Goal: Use online tool/utility: Utilize a website feature to perform a specific function

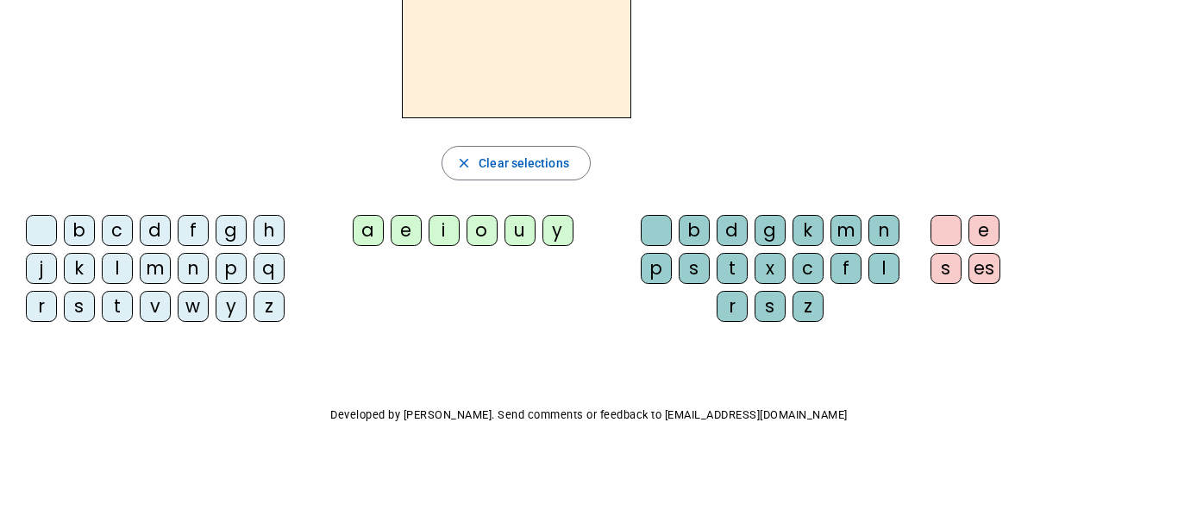
scroll to position [142, 0]
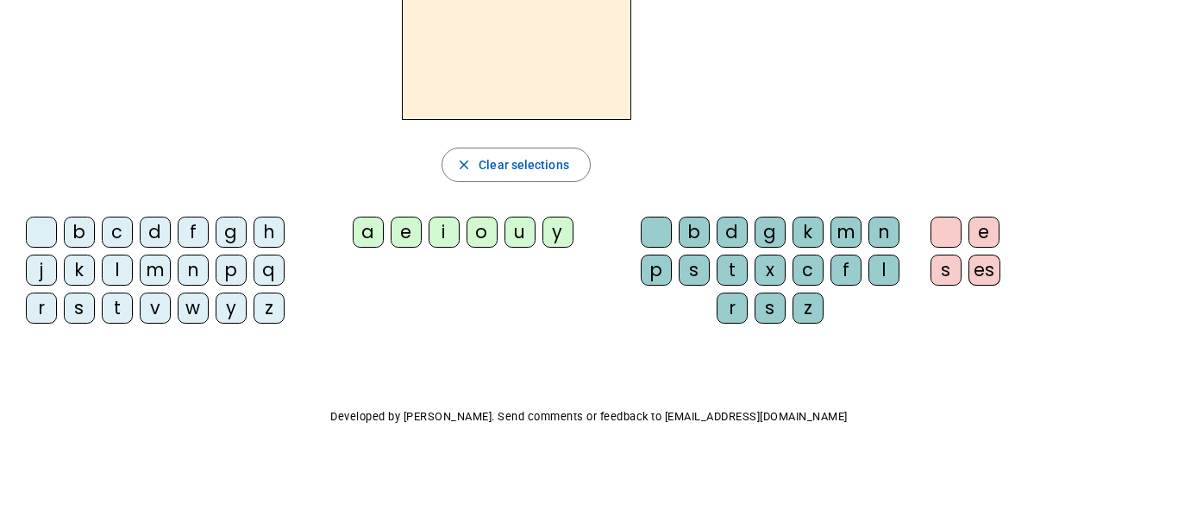
click at [695, 237] on div "b" at bounding box center [694, 231] width 31 height 31
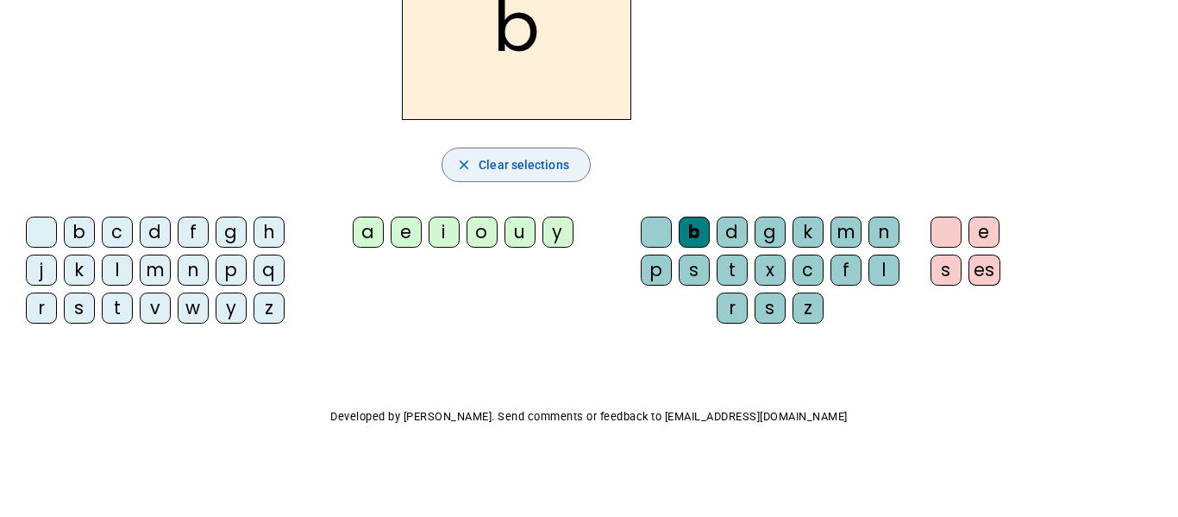
click at [466, 161] on mat-icon "close" at bounding box center [464, 165] width 16 height 16
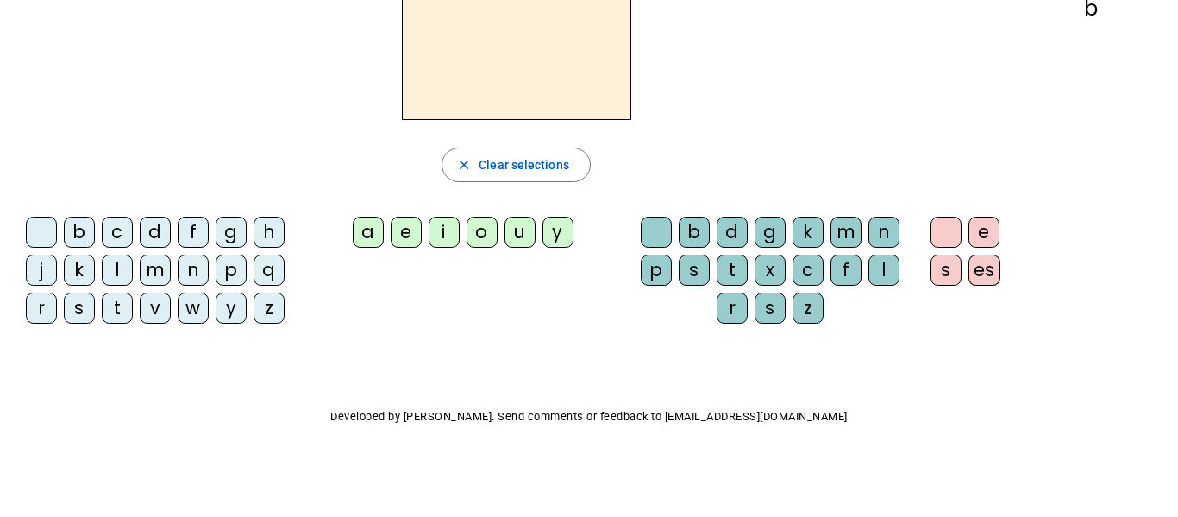
scroll to position [0, 0]
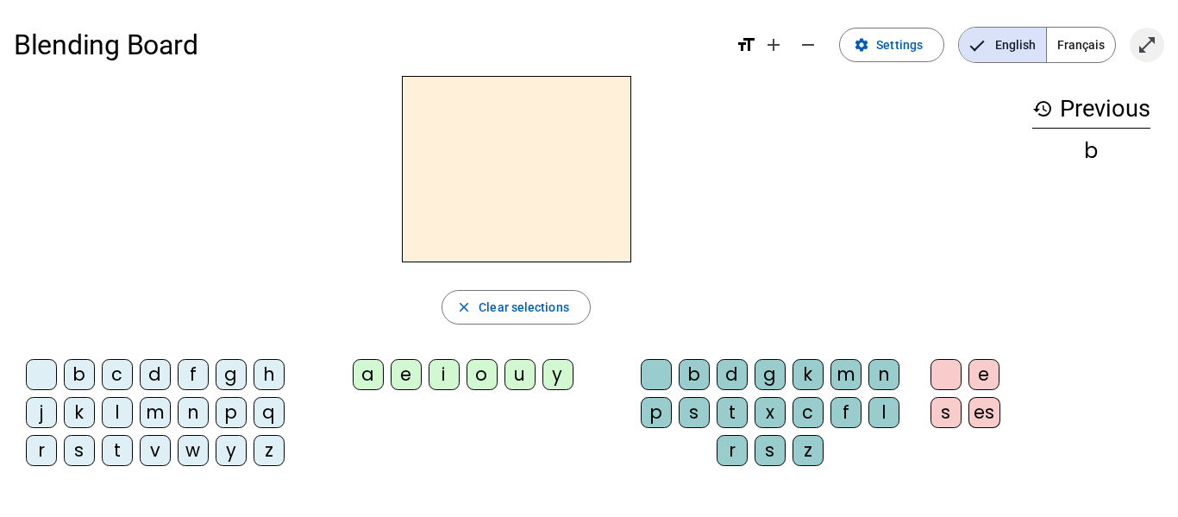
click at [1144, 40] on mat-icon "open_in_full" at bounding box center [1147, 44] width 21 height 21
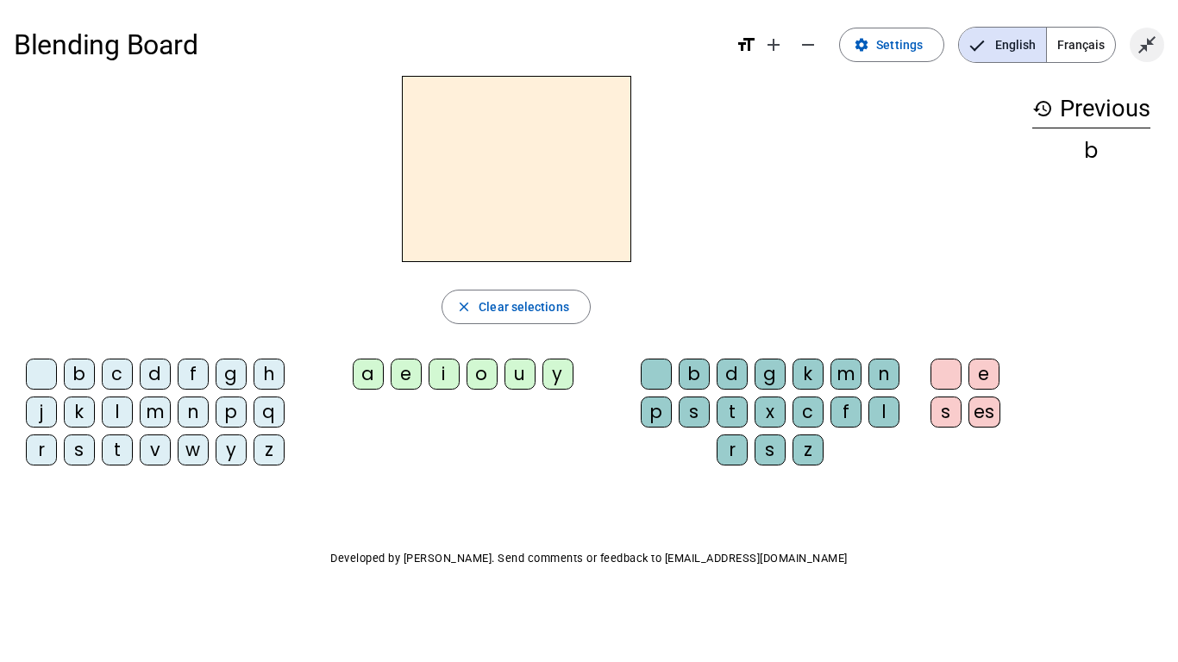
click at [1143, 53] on mat-icon "close_fullscreen" at bounding box center [1147, 44] width 21 height 21
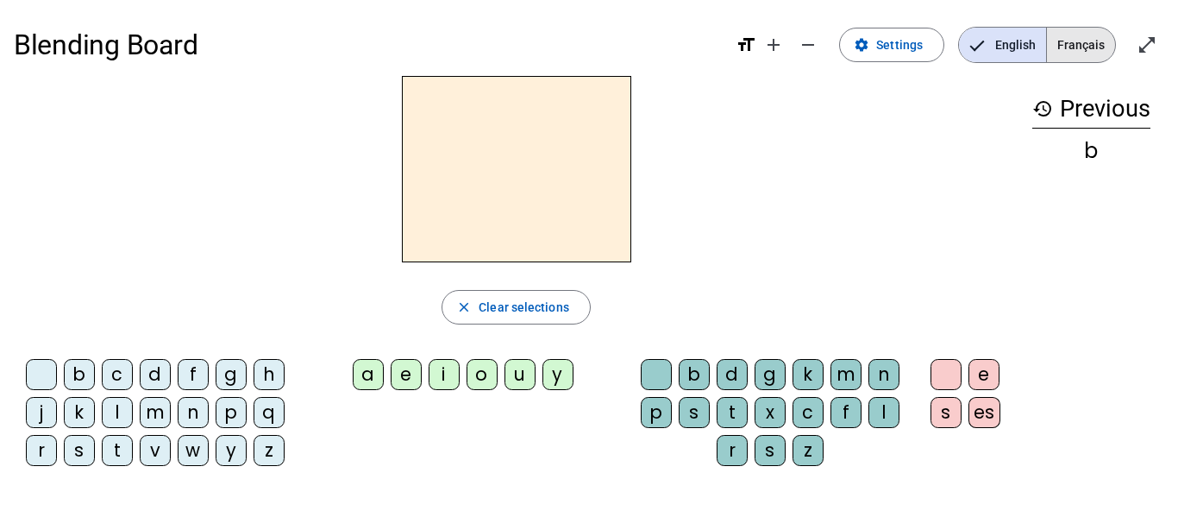
click at [1104, 34] on span "Français" at bounding box center [1081, 45] width 68 height 34
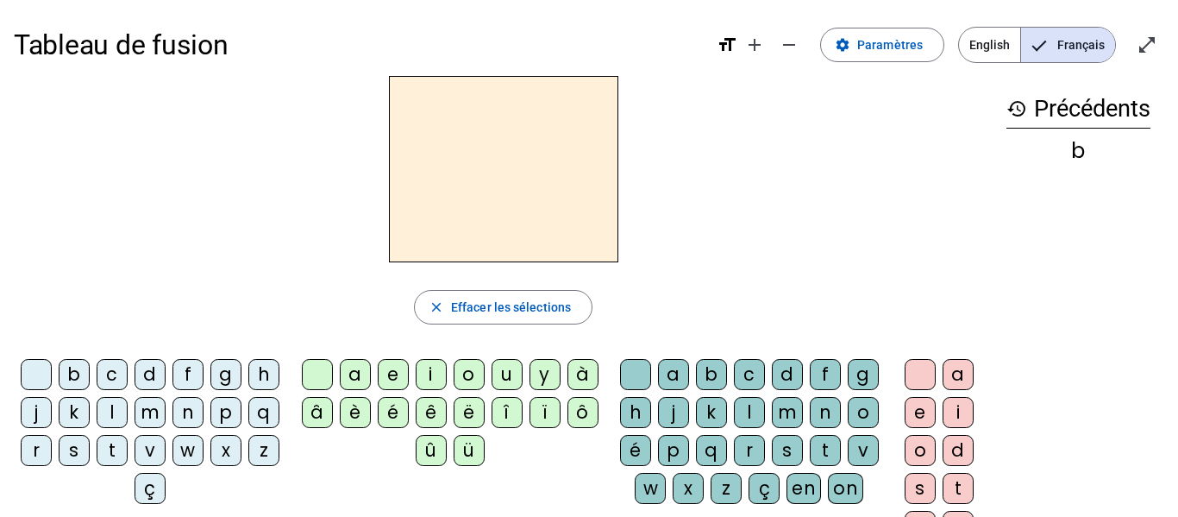
click at [964, 53] on span "English" at bounding box center [989, 45] width 61 height 34
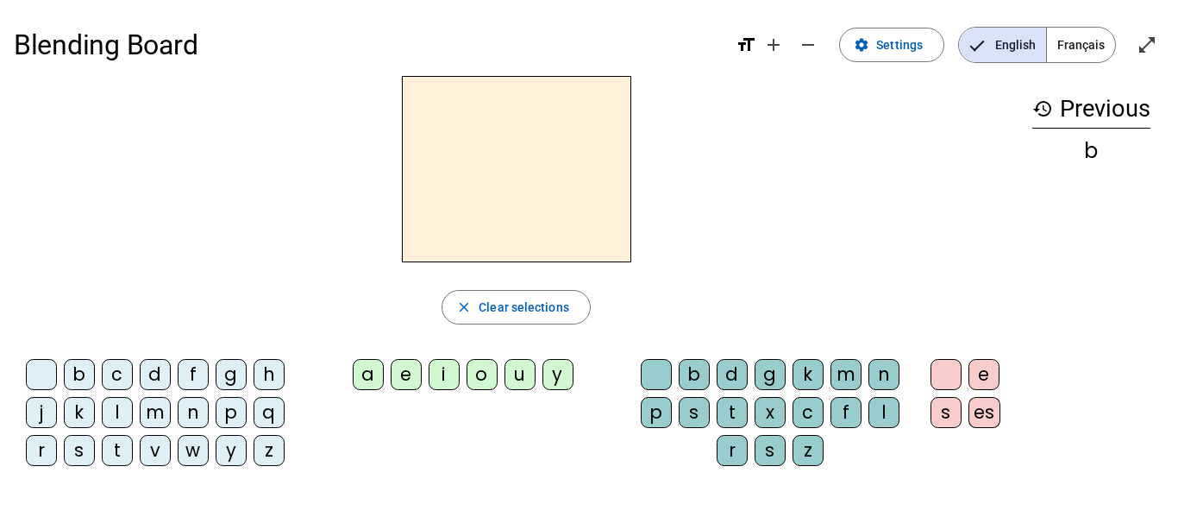
click at [549, 373] on div "y" at bounding box center [557, 374] width 31 height 31
click at [490, 381] on div "o" at bounding box center [482, 374] width 31 height 31
click at [547, 371] on div "y" at bounding box center [557, 374] width 31 height 31
click at [525, 379] on div "u" at bounding box center [519, 374] width 31 height 31
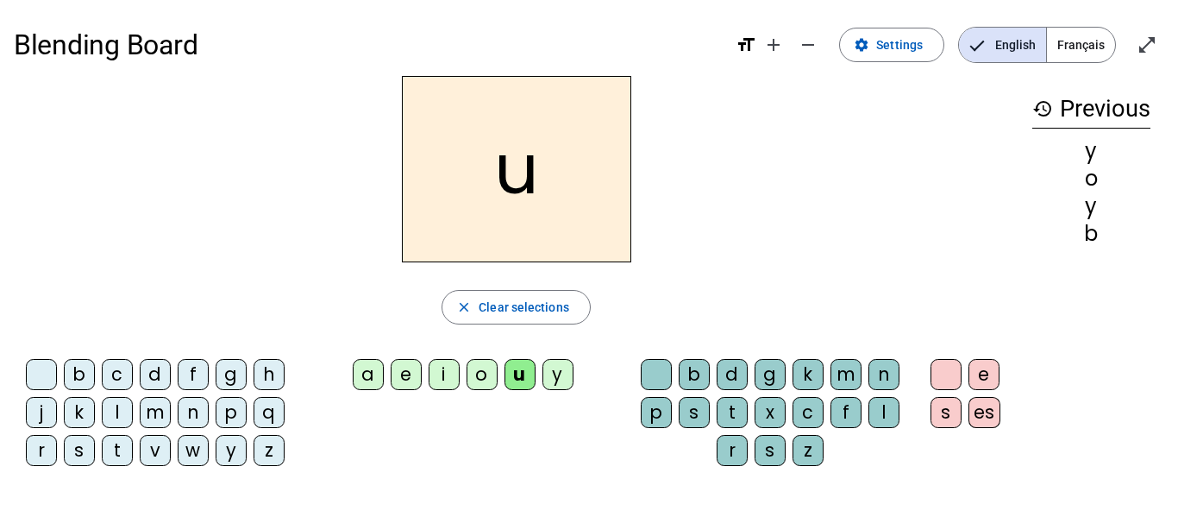
click at [561, 376] on div "y" at bounding box center [557, 374] width 31 height 31
click at [759, 359] on div "g" at bounding box center [770, 374] width 31 height 31
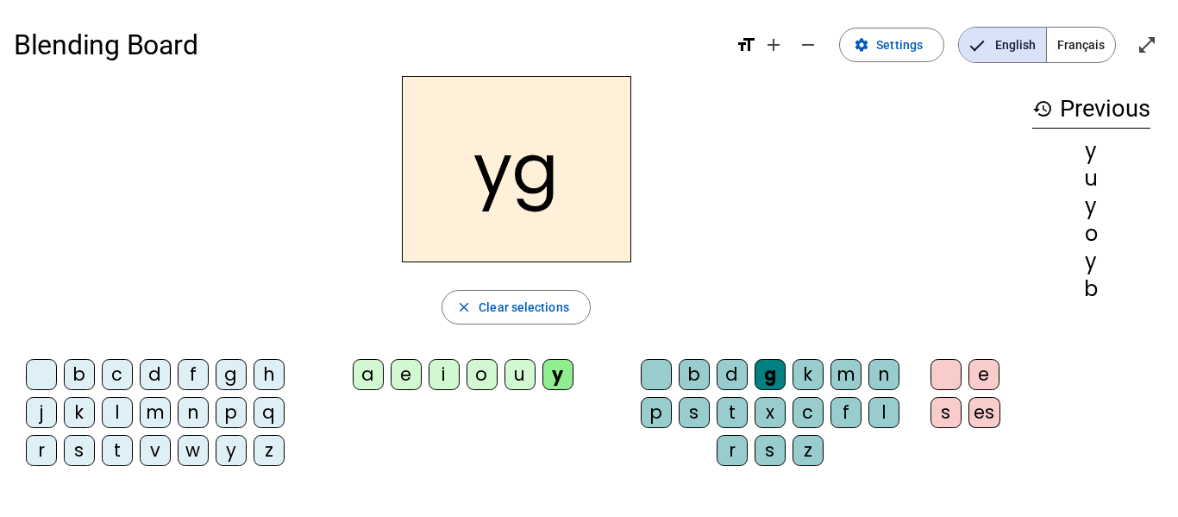
click at [761, 359] on div "g" at bounding box center [770, 374] width 31 height 31
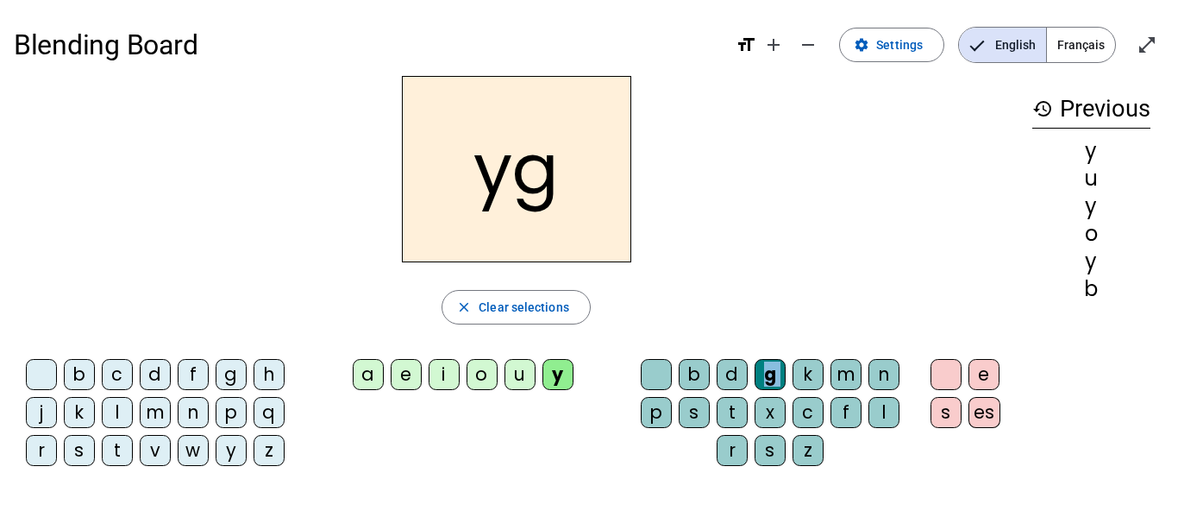
click at [761, 359] on div "g" at bounding box center [770, 374] width 31 height 31
click at [136, 37] on h1 "Blending Board" at bounding box center [368, 44] width 708 height 55
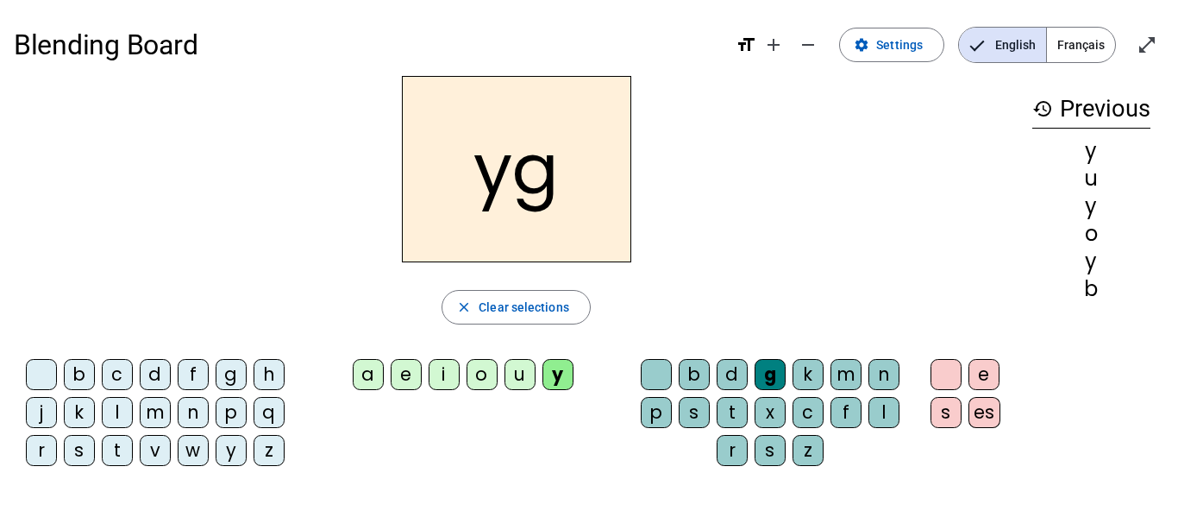
click at [143, 51] on h1 "Blending Board" at bounding box center [368, 44] width 708 height 55
click at [1141, 57] on span "Enter full screen" at bounding box center [1146, 44] width 41 height 41
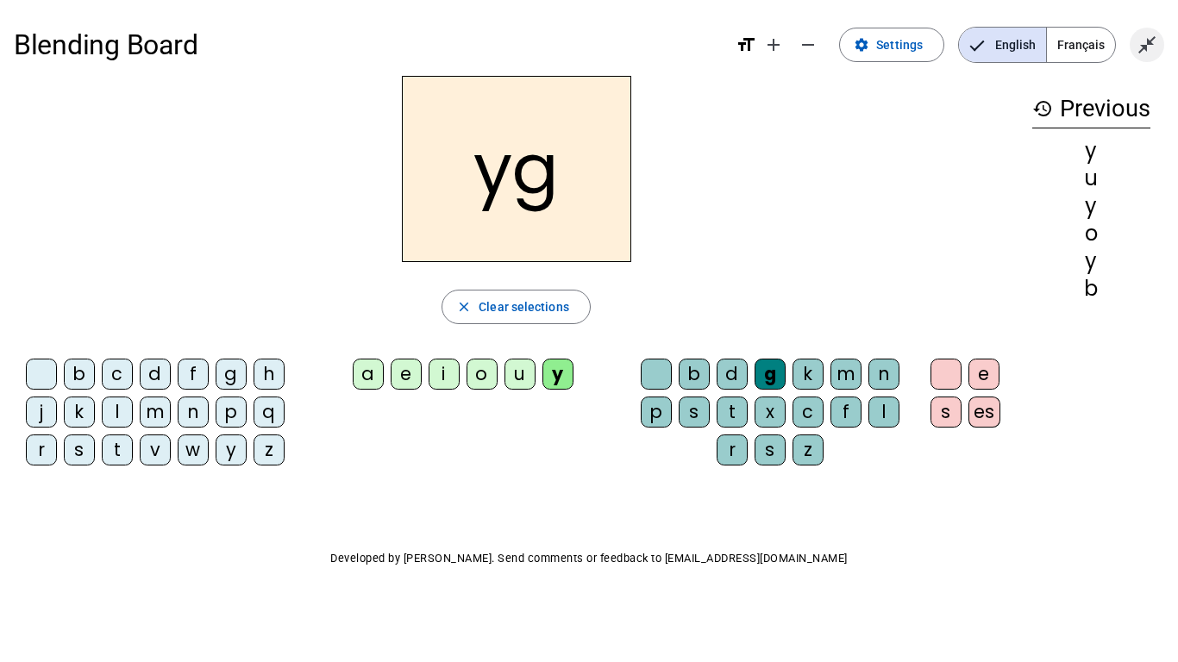
click at [1146, 49] on mat-icon "close_fullscreen" at bounding box center [1147, 44] width 21 height 21
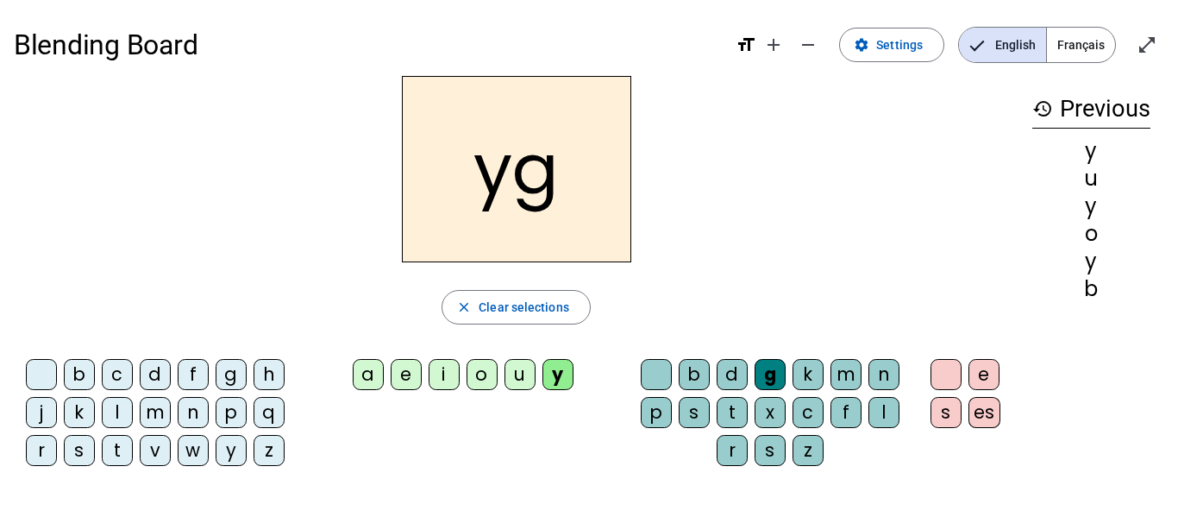
click at [754, 42] on mat-icon "format_size" at bounding box center [746, 44] width 21 height 21
click at [753, 40] on mat-icon "format_size" at bounding box center [746, 44] width 21 height 21
click at [765, 46] on span "Increase font size" at bounding box center [773, 44] width 41 height 41
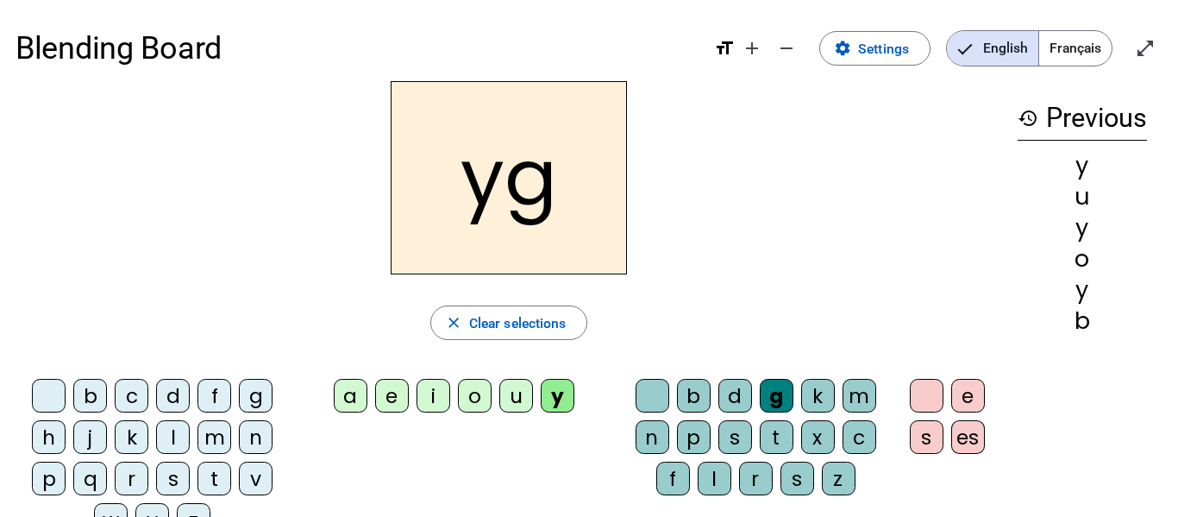
click at [1101, 116] on h3 "history Previous" at bounding box center [1082, 119] width 129 height 44
click at [800, 142] on div "yg" at bounding box center [509, 177] width 987 height 193
click at [1064, 58] on span "Français" at bounding box center [1075, 48] width 72 height 34
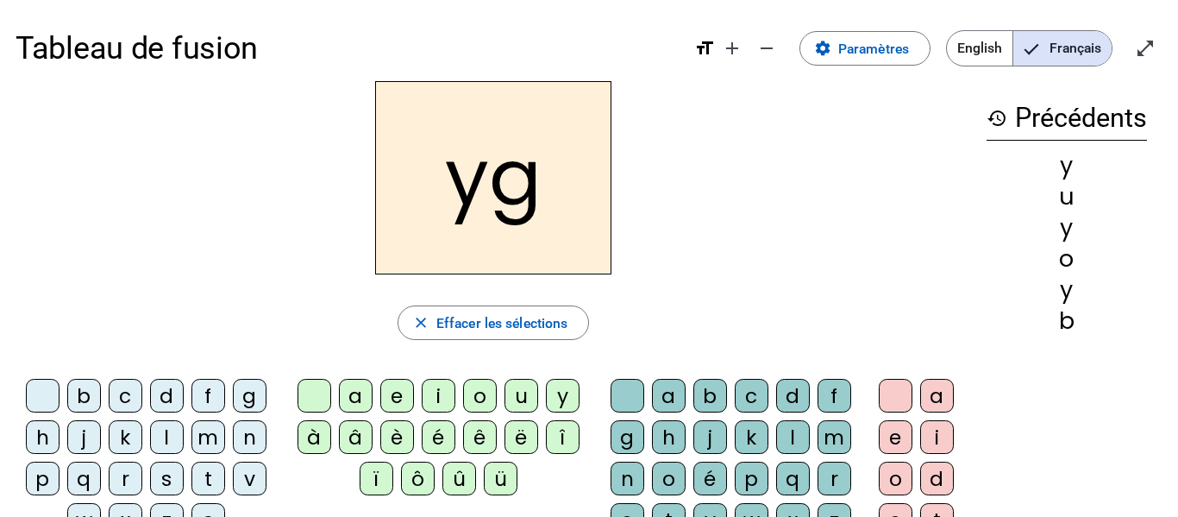
click at [987, 34] on span "English" at bounding box center [980, 48] width 66 height 34
